Goal: Use online tool/utility: Utilize a website feature to perform a specific function

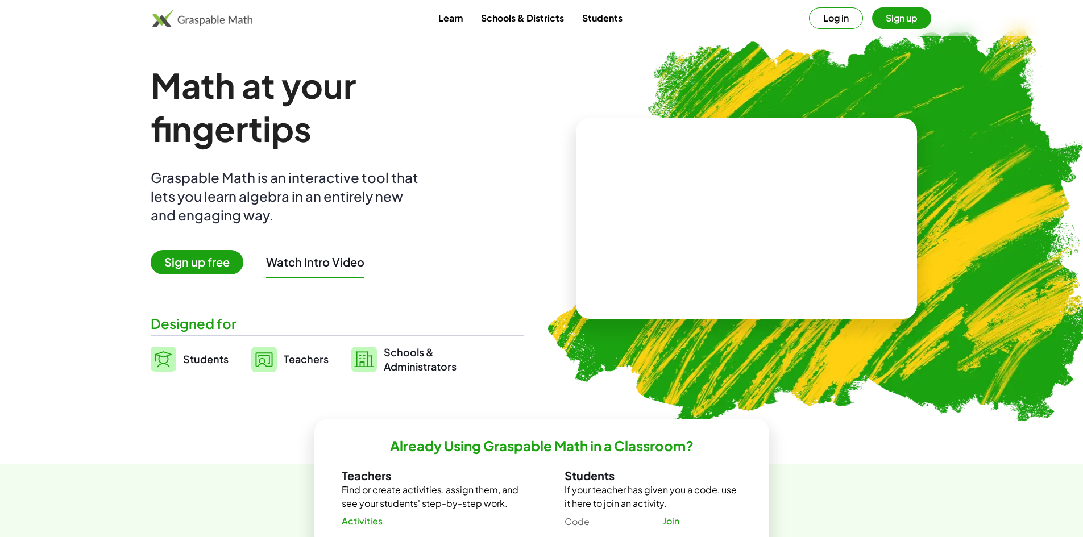
click at [808, 185] on video at bounding box center [746, 218] width 171 height 85
drag, startPoint x: 695, startPoint y: 246, endPoint x: 729, endPoint y: 238, distance: 34.9
click at [701, 244] on div at bounding box center [744, 207] width 195 height 91
click at [734, 233] on div at bounding box center [744, 207] width 195 height 91
click at [212, 263] on span "Sign up free" at bounding box center [197, 262] width 93 height 24
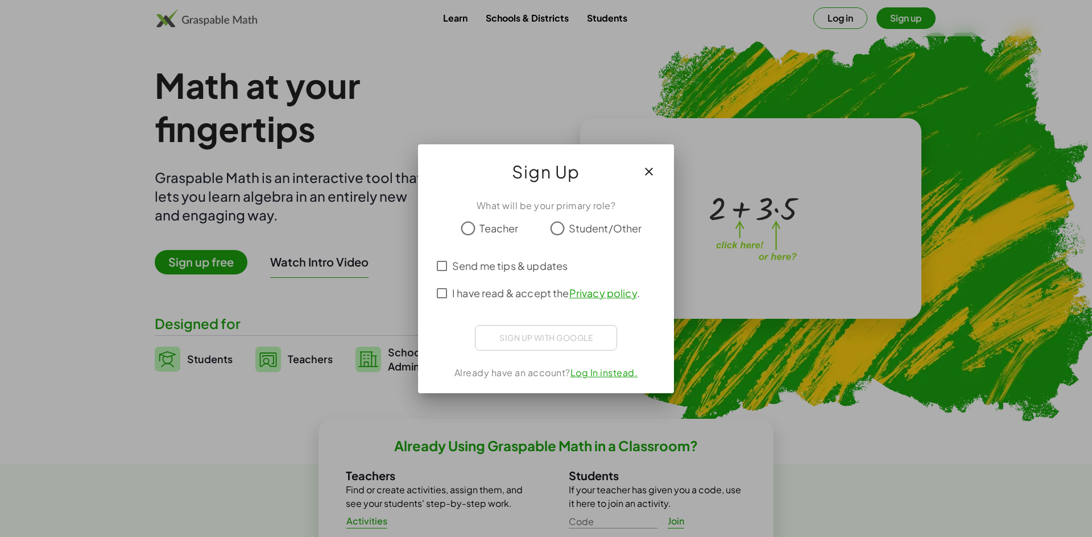
click at [649, 175] on icon "button" at bounding box center [649, 172] width 14 height 14
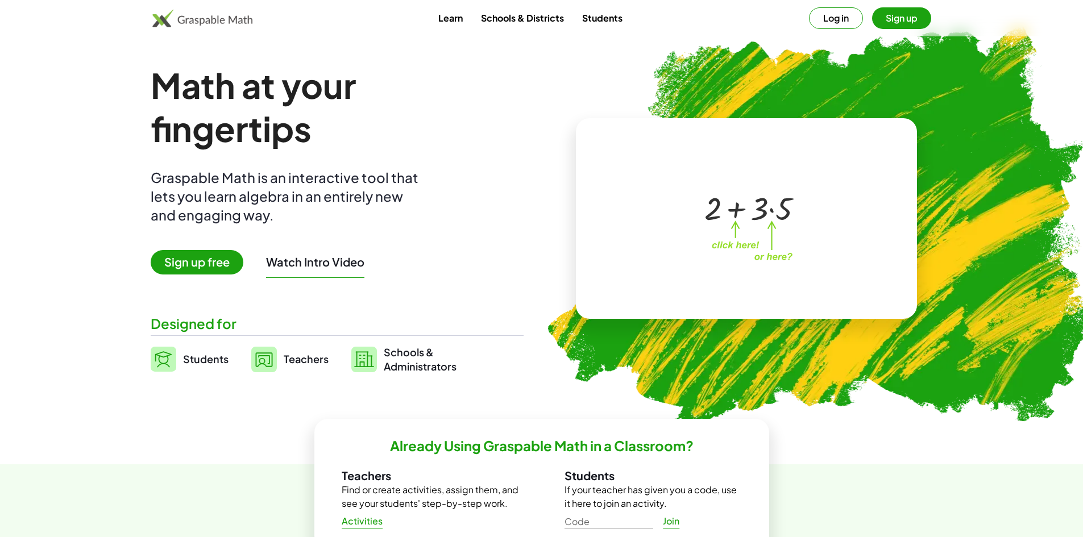
click at [843, 16] on button "Log in" at bounding box center [836, 18] width 54 height 22
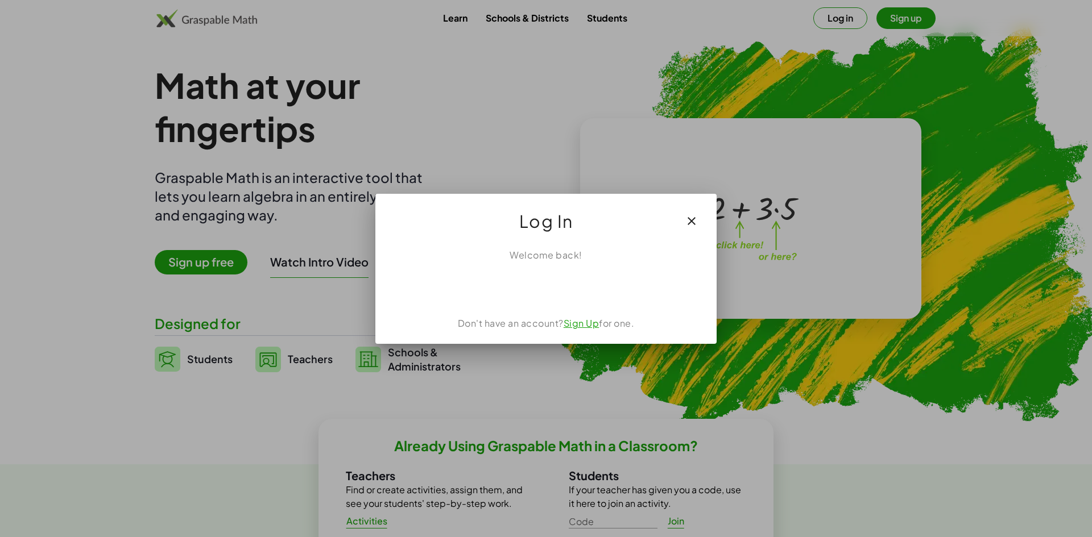
click at [695, 222] on icon "button" at bounding box center [692, 221] width 14 height 14
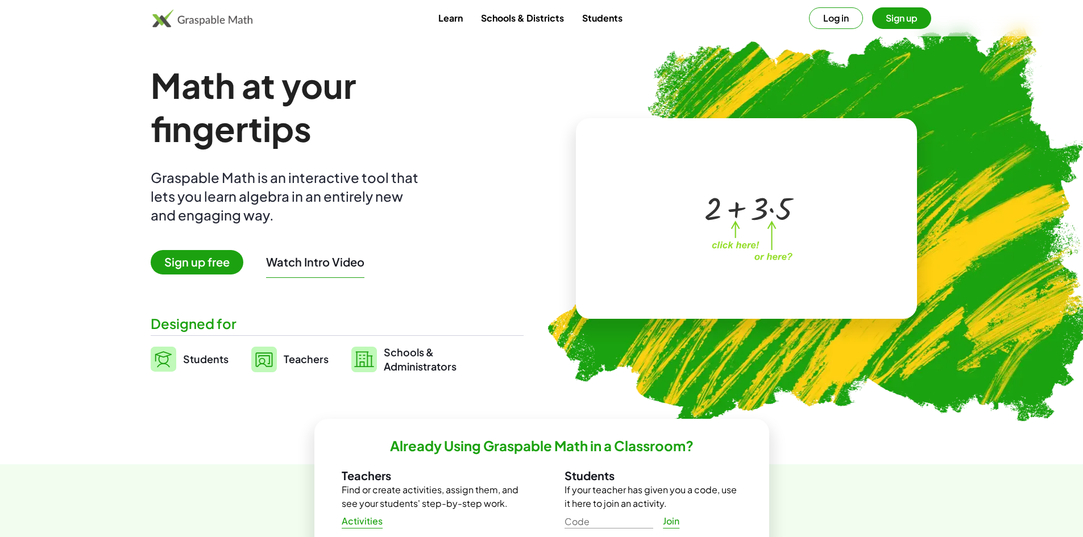
click at [202, 17] on img at bounding box center [202, 18] width 101 height 18
click at [203, 20] on img at bounding box center [202, 18] width 101 height 18
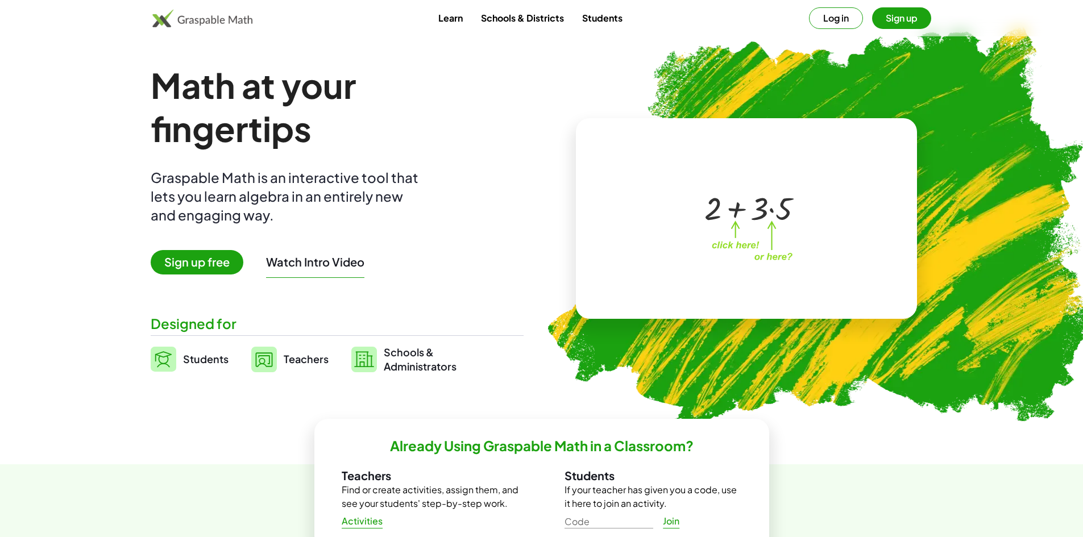
click at [203, 20] on img at bounding box center [202, 18] width 101 height 18
click at [785, 237] on div at bounding box center [744, 207] width 195 height 91
drag, startPoint x: 785, startPoint y: 237, endPoint x: 477, endPoint y: 285, distance: 312.6
click at [779, 234] on div at bounding box center [744, 207] width 195 height 91
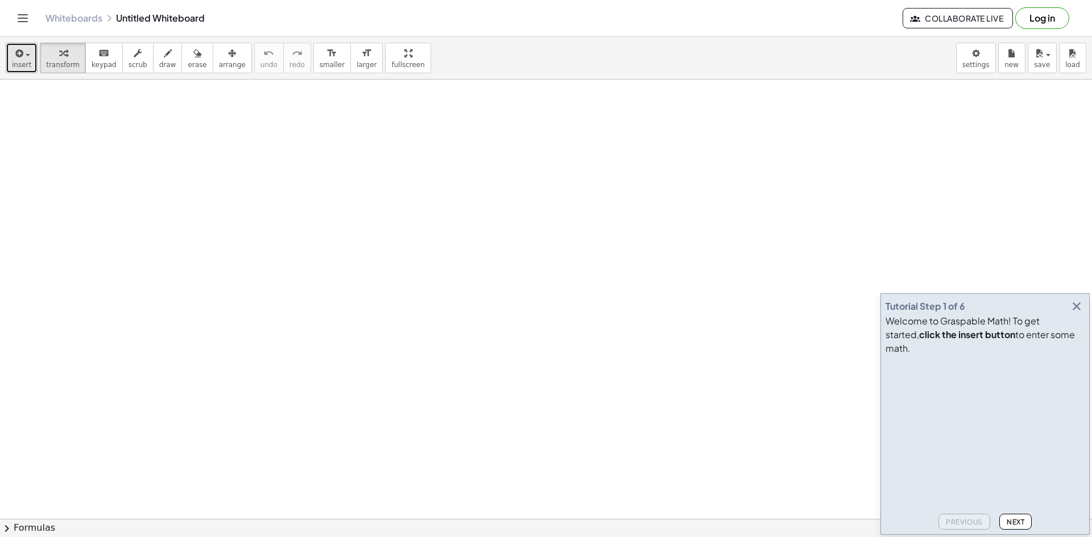
click at [14, 55] on icon "button" at bounding box center [18, 54] width 10 height 14
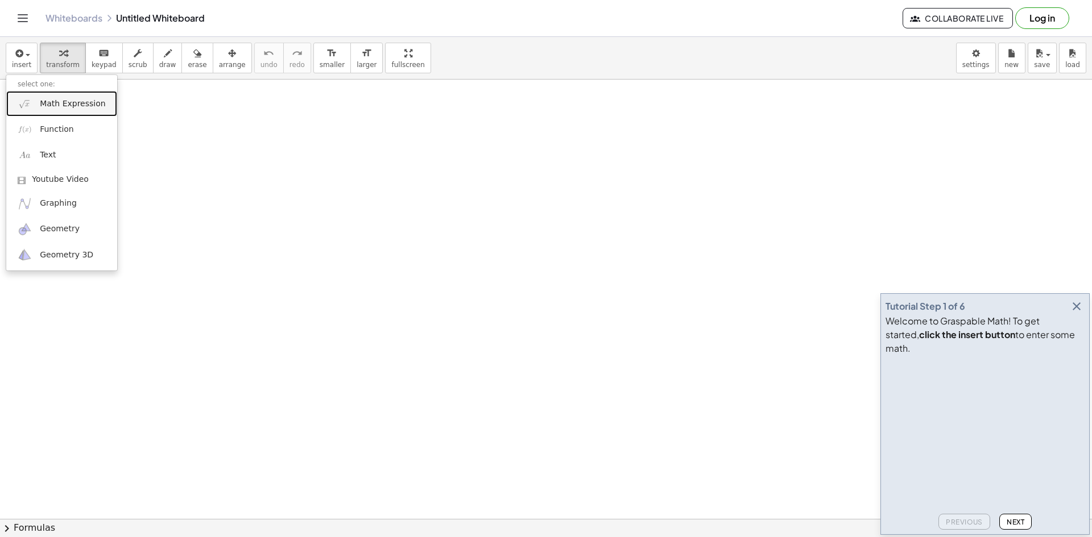
click at [33, 105] on link "Math Expression" at bounding box center [61, 104] width 111 height 26
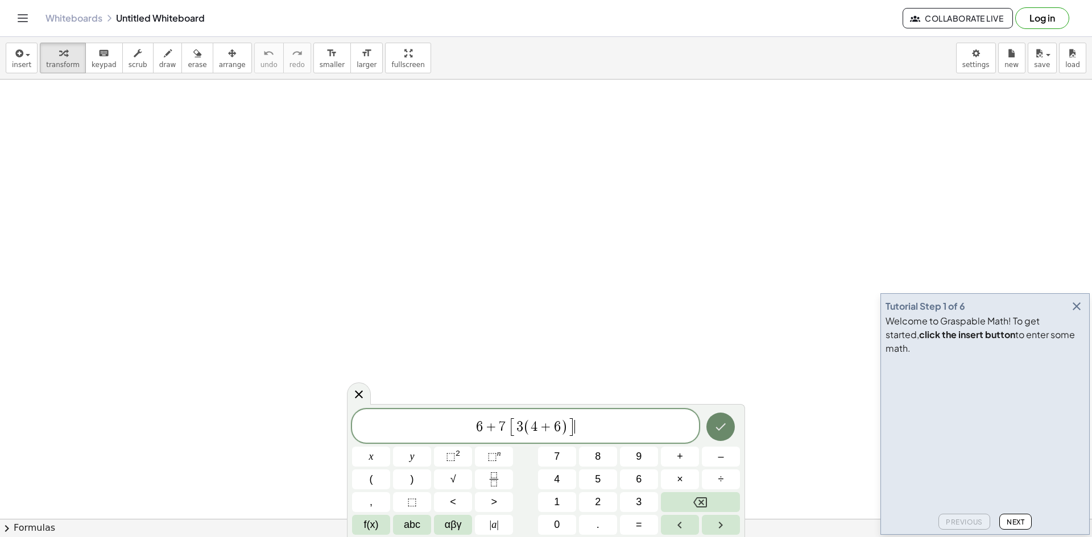
click at [719, 430] on icon "Done" at bounding box center [721, 426] width 10 height 7
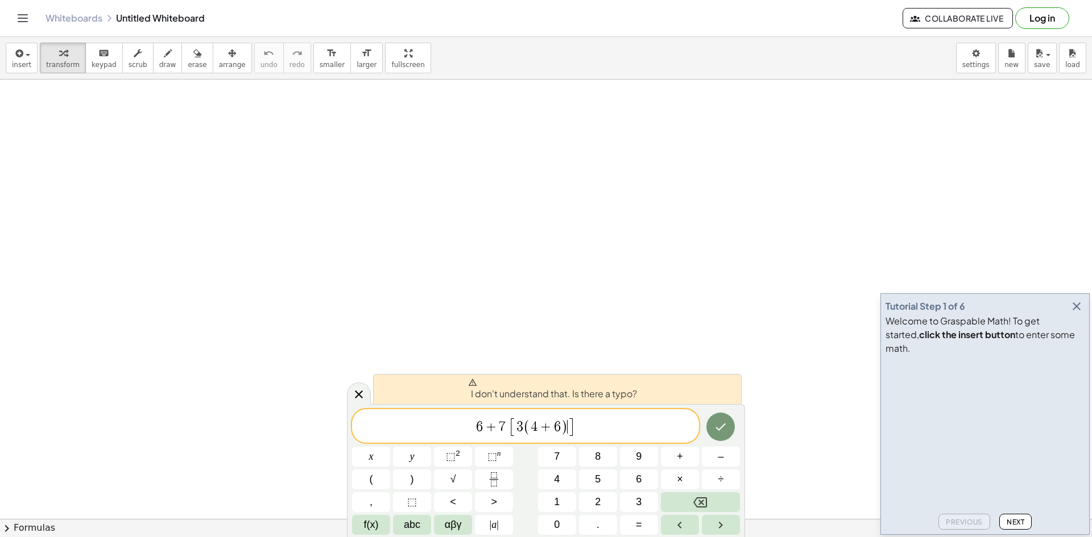
click at [570, 425] on span "]" at bounding box center [571, 427] width 7 height 20
click at [516, 427] on span "[ 3 ( 4 + 6 ) ​ ]" at bounding box center [542, 426] width 66 height 19
drag, startPoint x: 514, startPoint y: 427, endPoint x: 506, endPoint y: 427, distance: 7.4
click at [513, 427] on span "[" at bounding box center [512, 427] width 7 height 20
click at [510, 427] on span "[" at bounding box center [512, 427] width 7 height 20
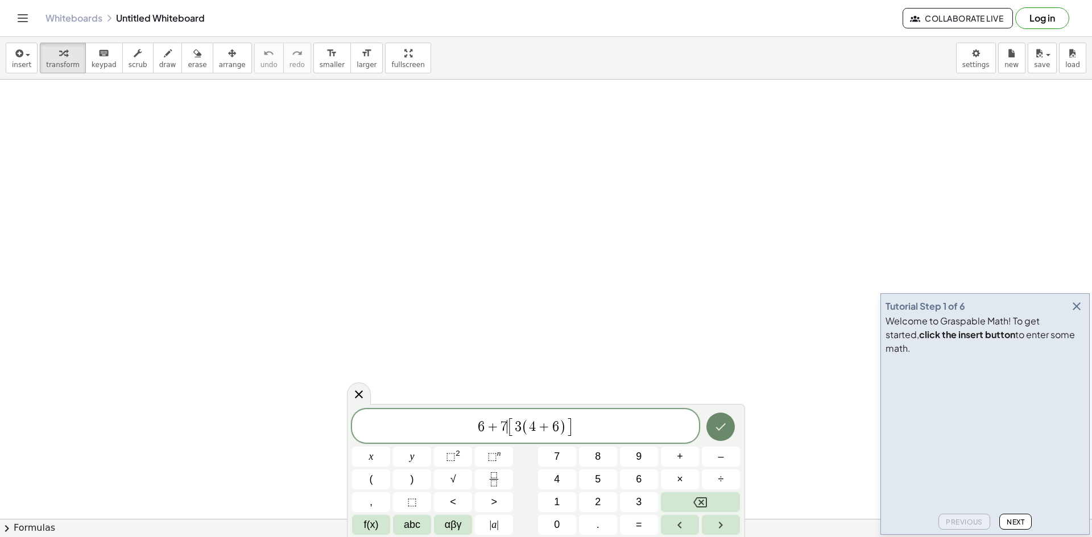
click at [729, 430] on button "Done" at bounding box center [720, 427] width 28 height 28
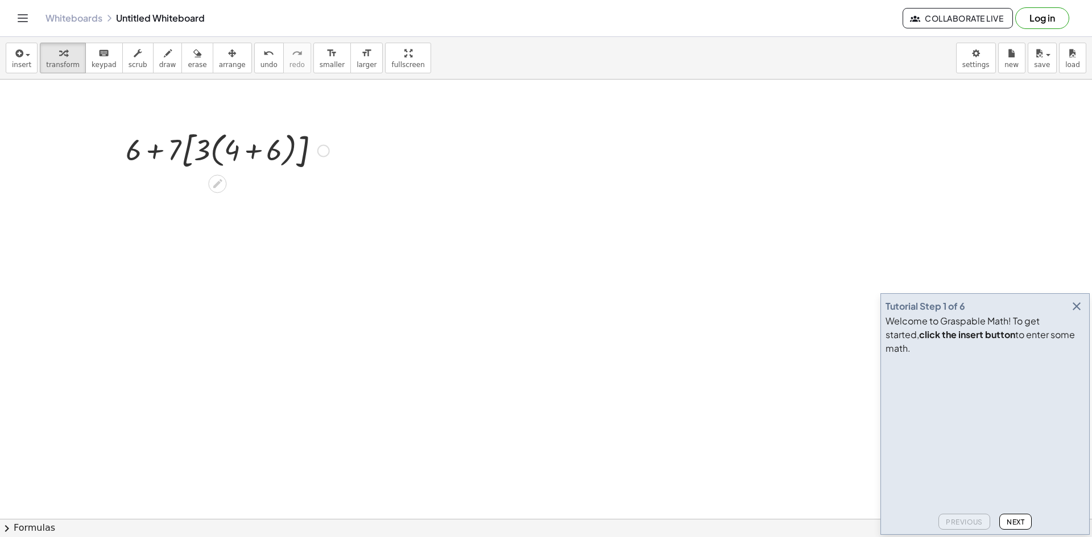
click at [254, 152] on div at bounding box center [227, 149] width 215 height 47
click at [243, 196] on div at bounding box center [227, 194] width 215 height 43
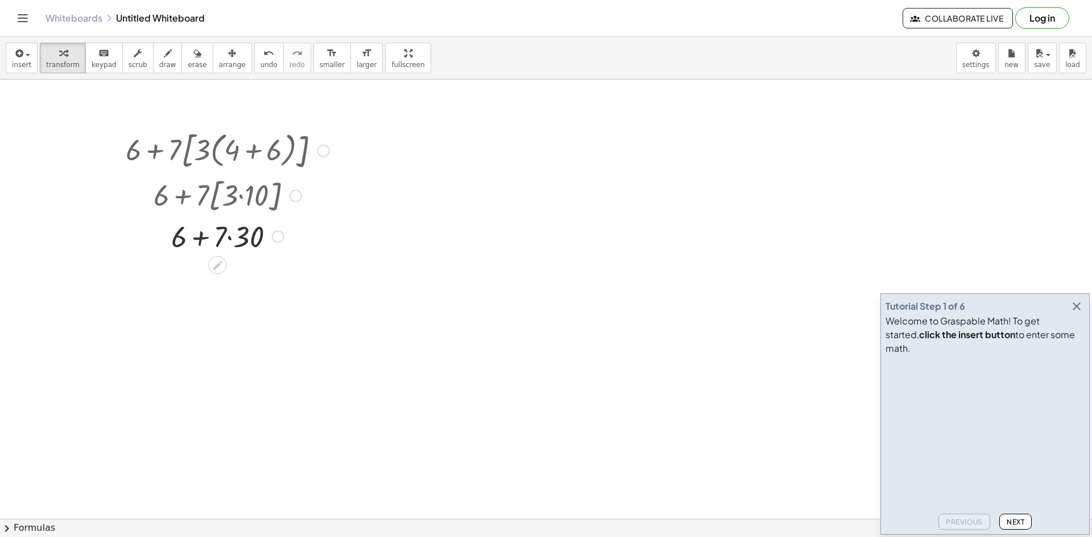
click at [231, 237] on div at bounding box center [227, 236] width 215 height 39
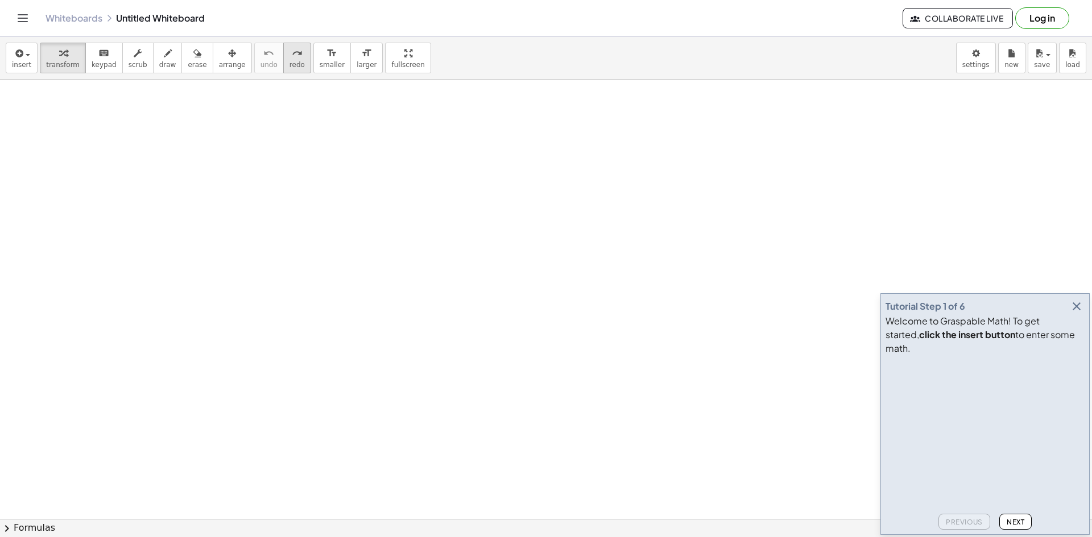
click at [292, 59] on icon "redo" at bounding box center [297, 54] width 11 height 14
click at [357, 67] on span "larger" at bounding box center [367, 65] width 20 height 8
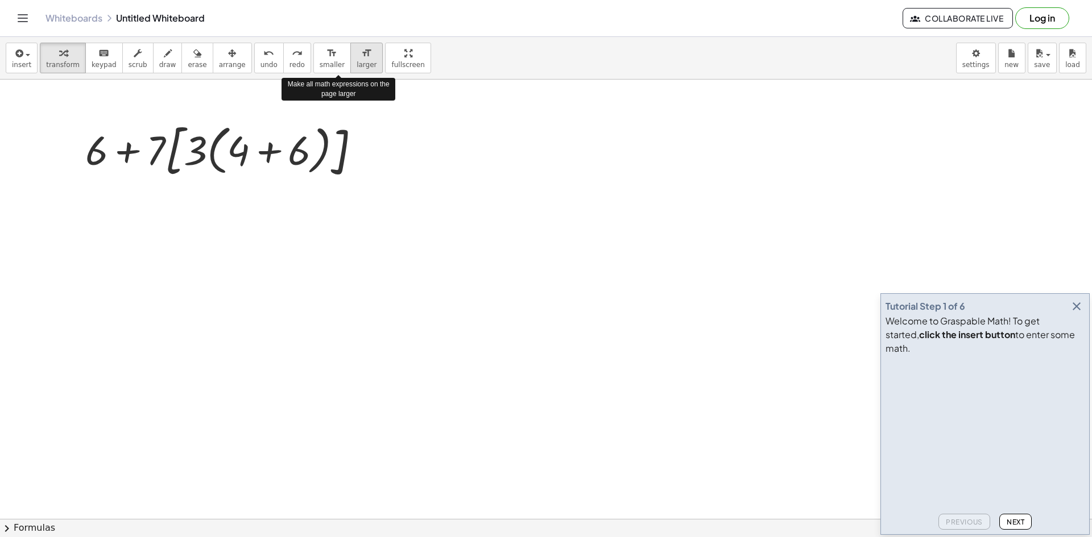
click at [357, 67] on span "larger" at bounding box center [367, 65] width 20 height 8
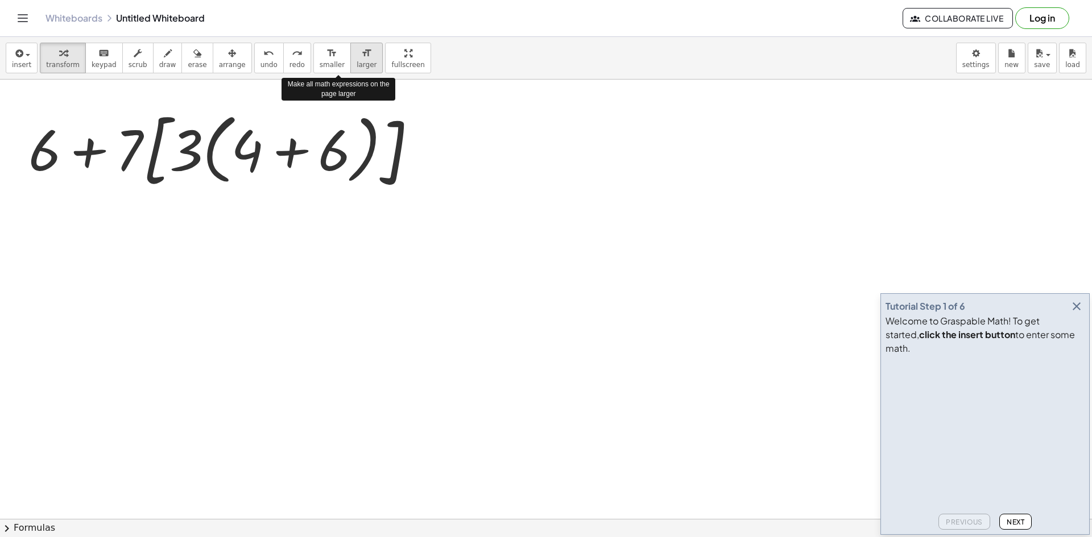
click at [357, 67] on span "larger" at bounding box center [367, 65] width 20 height 8
drag, startPoint x: 342, startPoint y: 230, endPoint x: 396, endPoint y: 232, distance: 54.1
click at [350, 59] on button "format_size larger" at bounding box center [366, 58] width 32 height 31
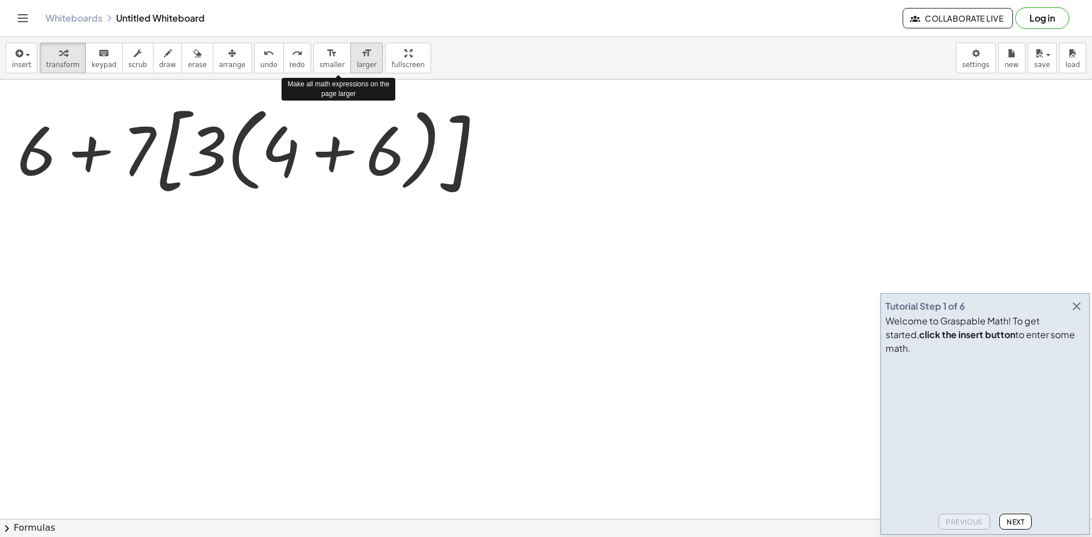
click at [361, 59] on icon "format_size" at bounding box center [366, 54] width 11 height 14
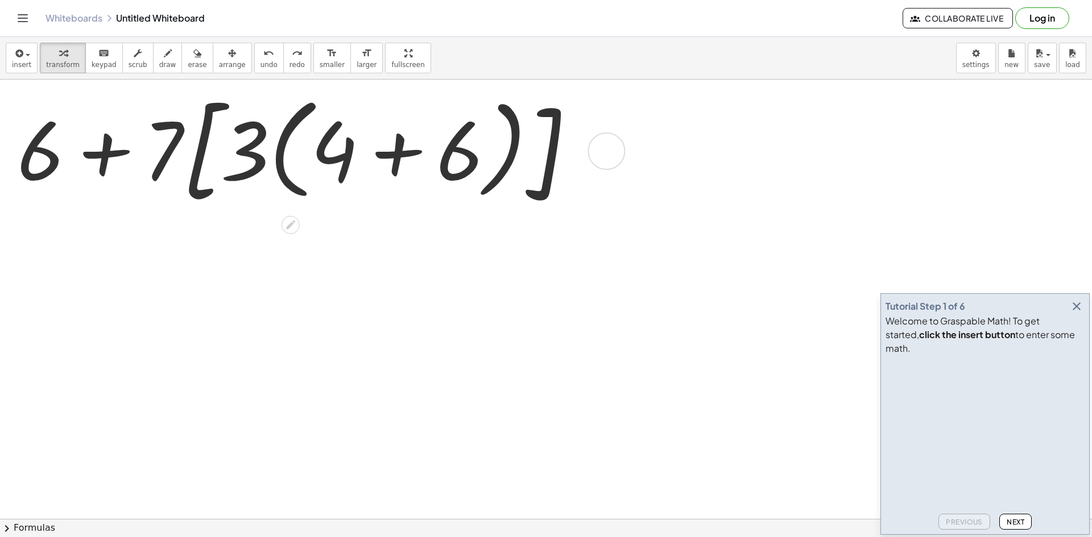
click at [400, 158] on div at bounding box center [300, 150] width 578 height 130
click at [401, 158] on div at bounding box center [300, 150] width 413 height 117
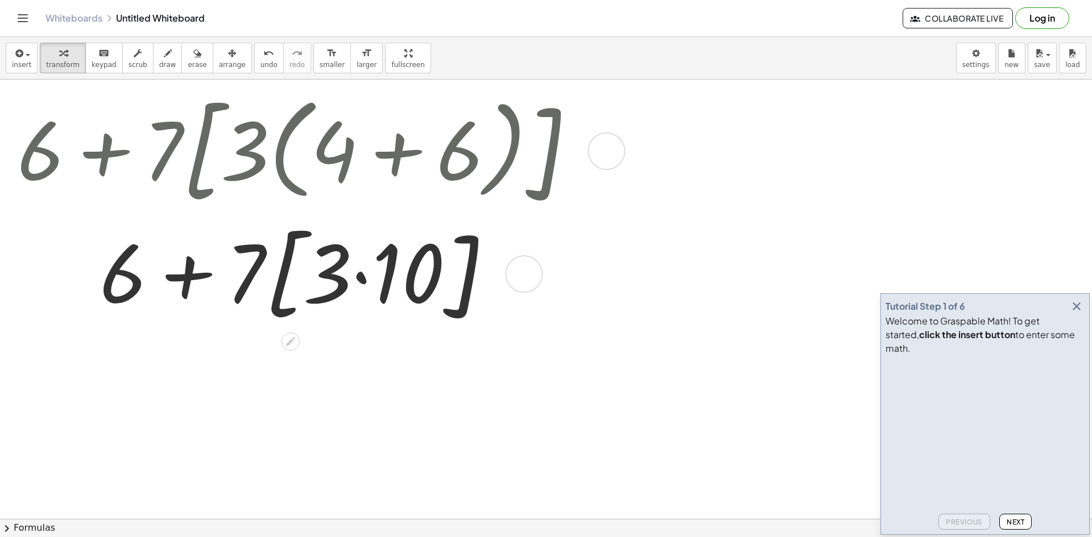
click at [357, 282] on div at bounding box center [300, 273] width 578 height 117
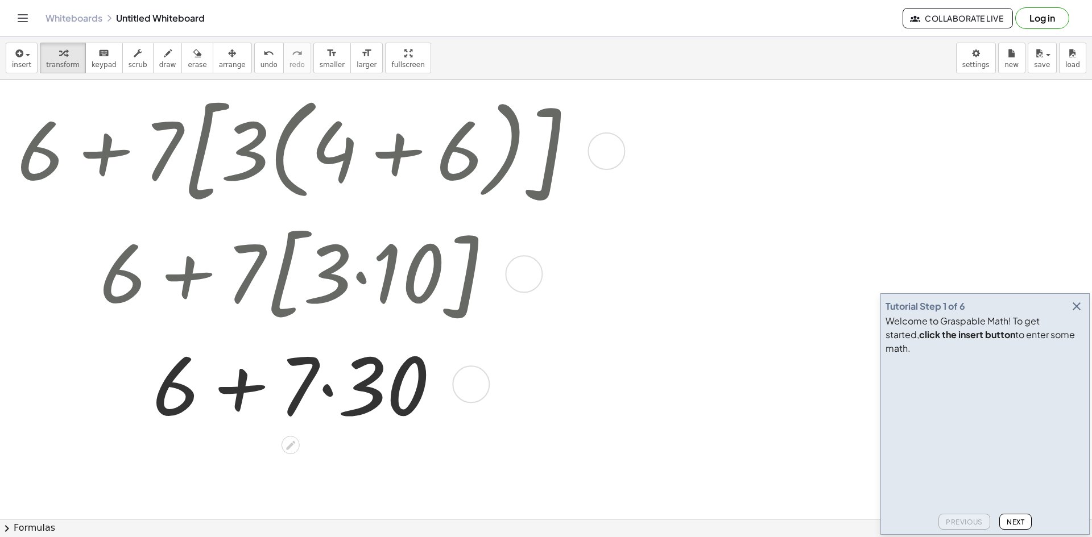
click at [330, 389] on div at bounding box center [300, 384] width 578 height 104
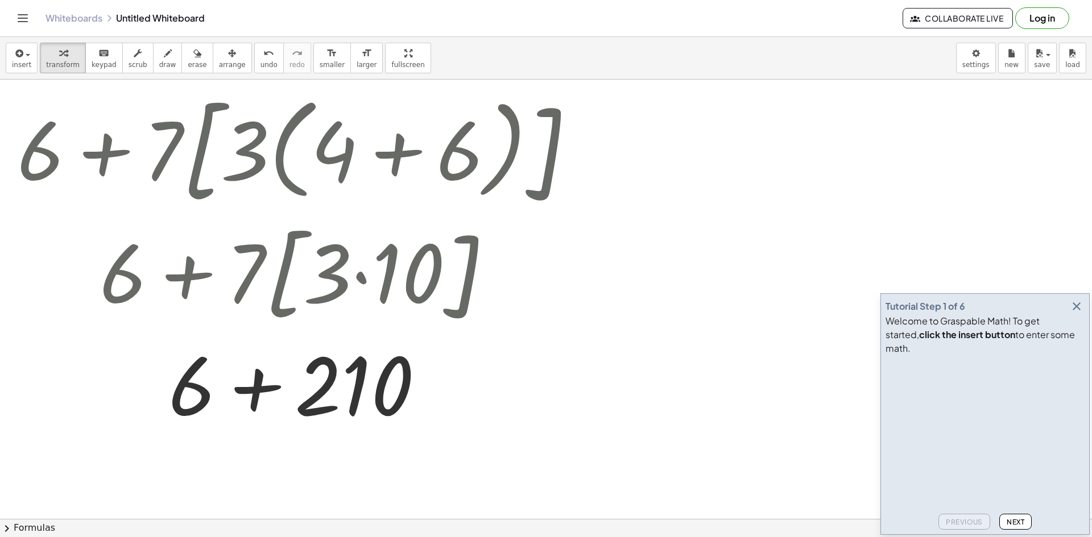
scroll to position [57, 0]
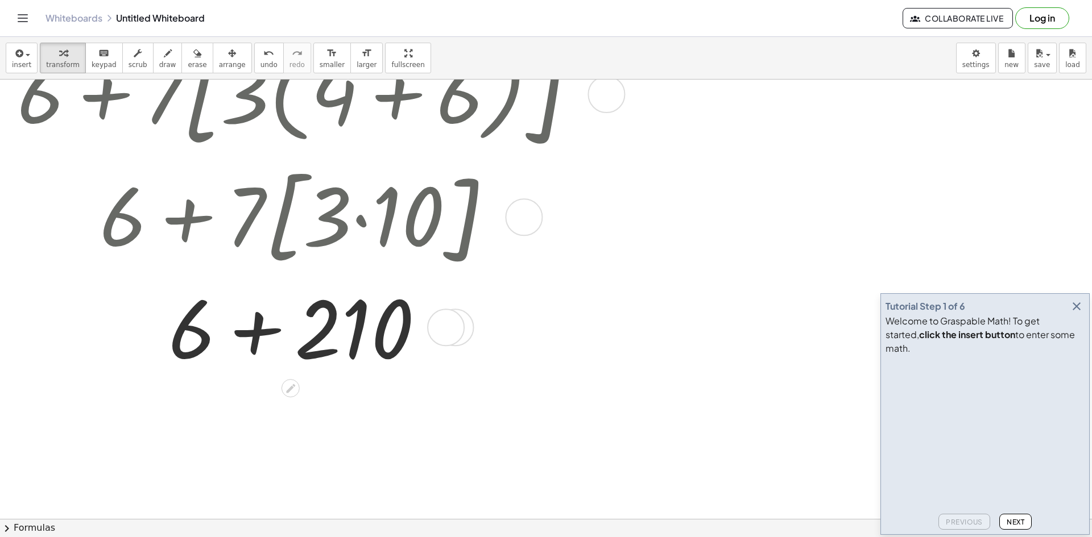
click at [254, 335] on div at bounding box center [300, 327] width 578 height 104
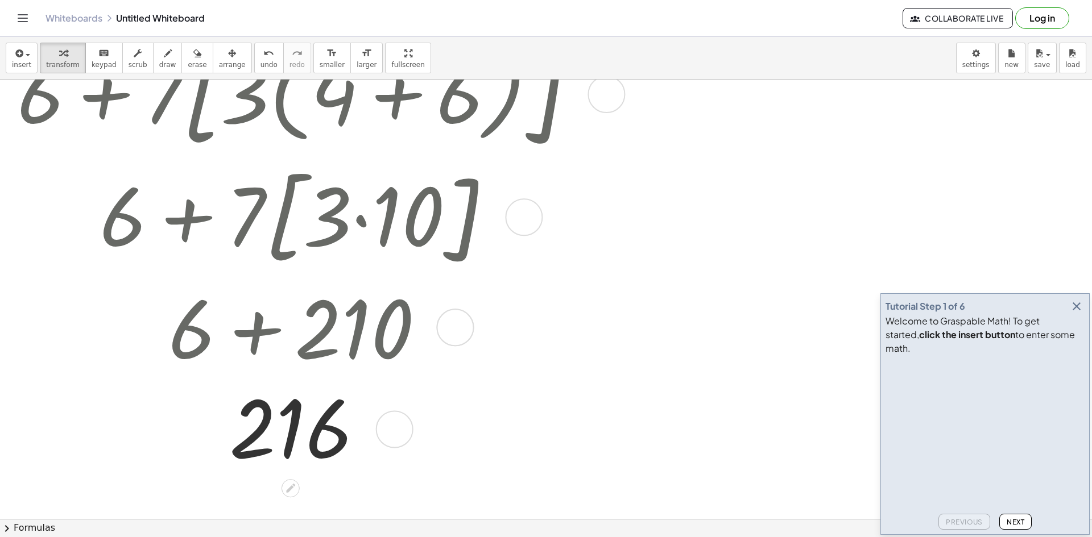
scroll to position [0, 0]
